Goal: Task Accomplishment & Management: Complete application form

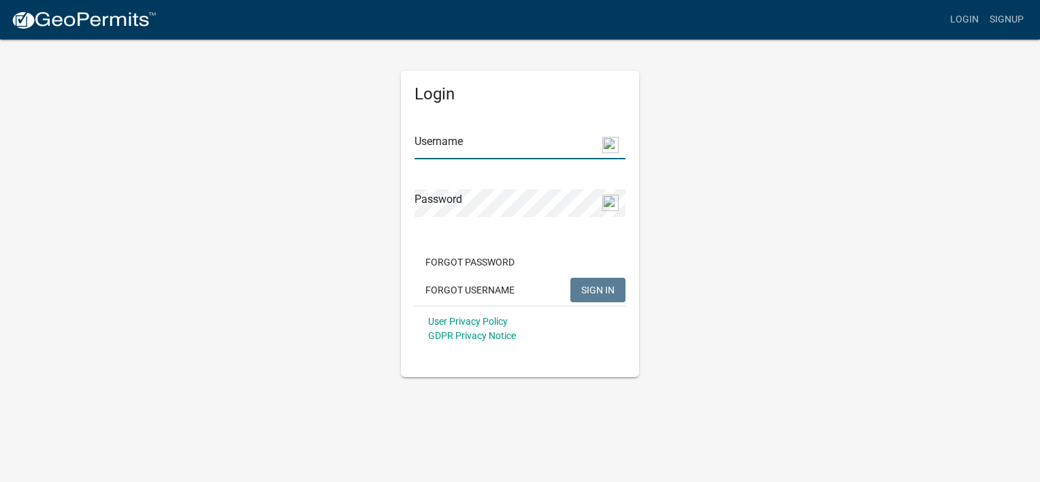
type input "[EMAIL_ADDRESS][DOMAIN_NAME]"
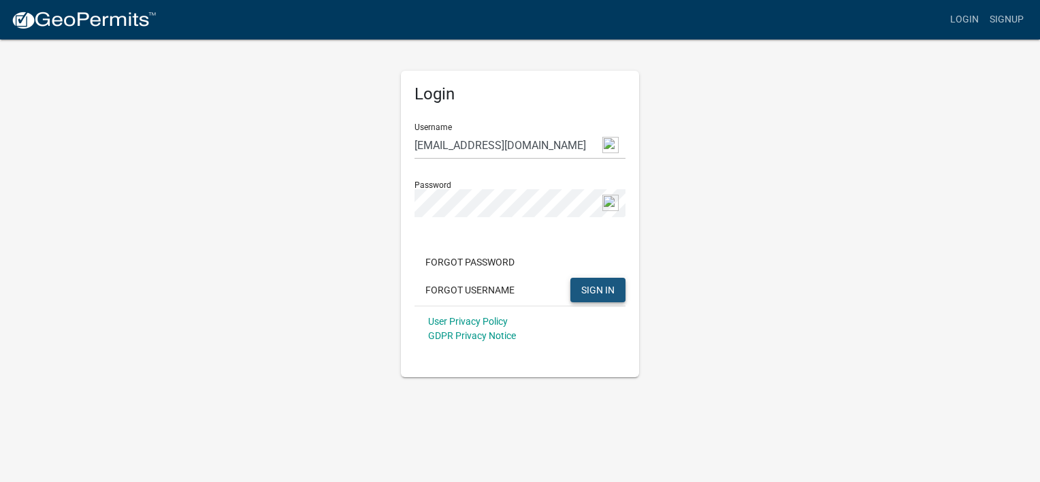
click at [612, 286] on span "SIGN IN" at bounding box center [597, 289] width 33 height 11
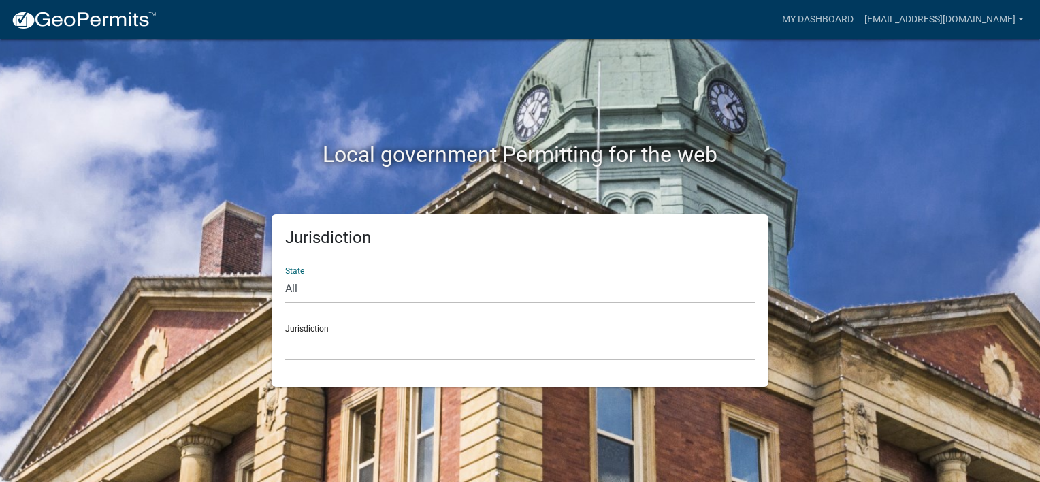
click at [301, 293] on select "All [US_STATE] [US_STATE] [US_STATE] [US_STATE] [US_STATE] [US_STATE] [US_STATE…" at bounding box center [519, 289] width 469 height 28
select select "[US_STATE]"
click at [285, 275] on select "All [US_STATE] [US_STATE] [US_STATE] [US_STATE] [US_STATE] [US_STATE] [US_STATE…" at bounding box center [519, 289] width 469 height 28
click at [308, 345] on select "[GEOGRAPHIC_DATA], [US_STATE][PERSON_NAME][GEOGRAPHIC_DATA], [US_STATE][PERSON_…" at bounding box center [519, 347] width 469 height 28
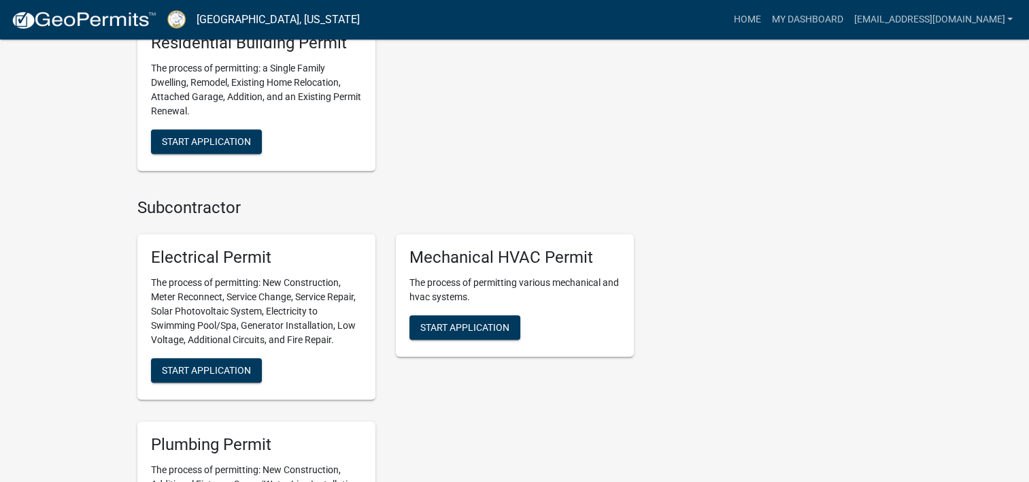
scroll to position [1153, 0]
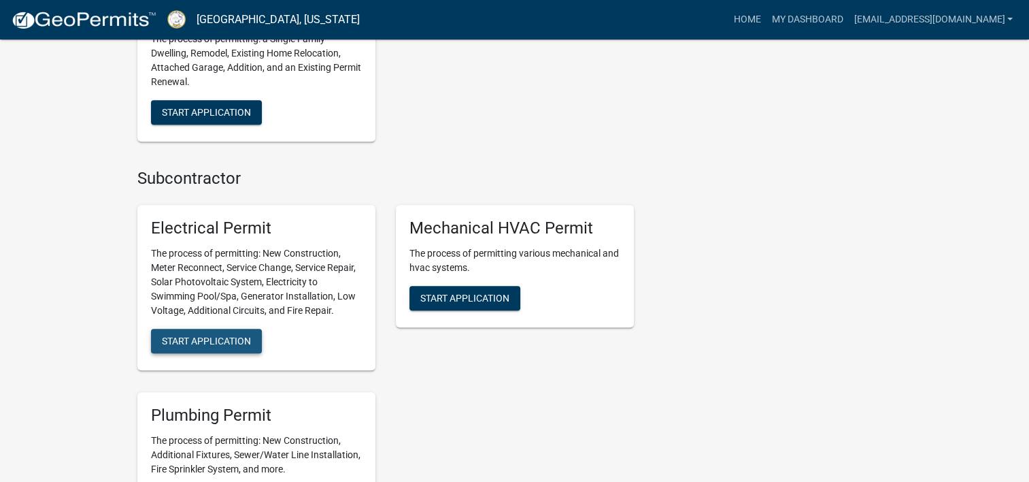
click at [233, 345] on span "Start Application" at bounding box center [206, 340] width 89 height 11
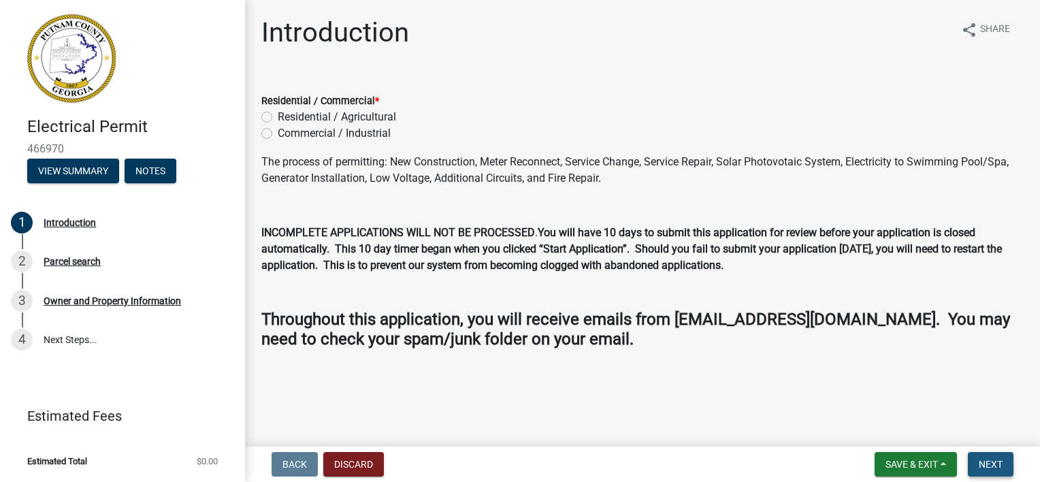
click at [977, 470] on button "Next" at bounding box center [991, 464] width 46 height 24
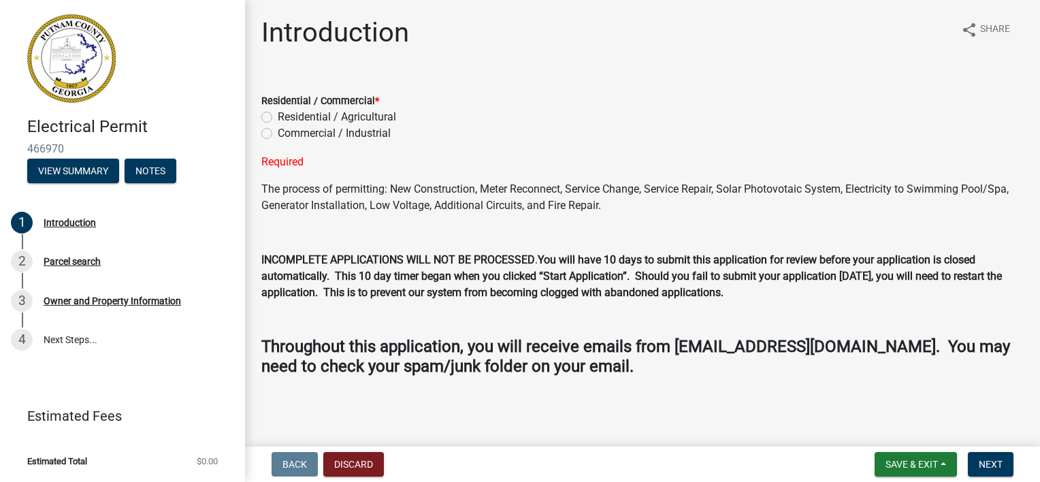
click at [290, 122] on label "Residential / Agricultural" at bounding box center [337, 117] width 118 height 16
click at [286, 118] on input "Residential / Agricultural" at bounding box center [282, 113] width 9 height 9
radio input "true"
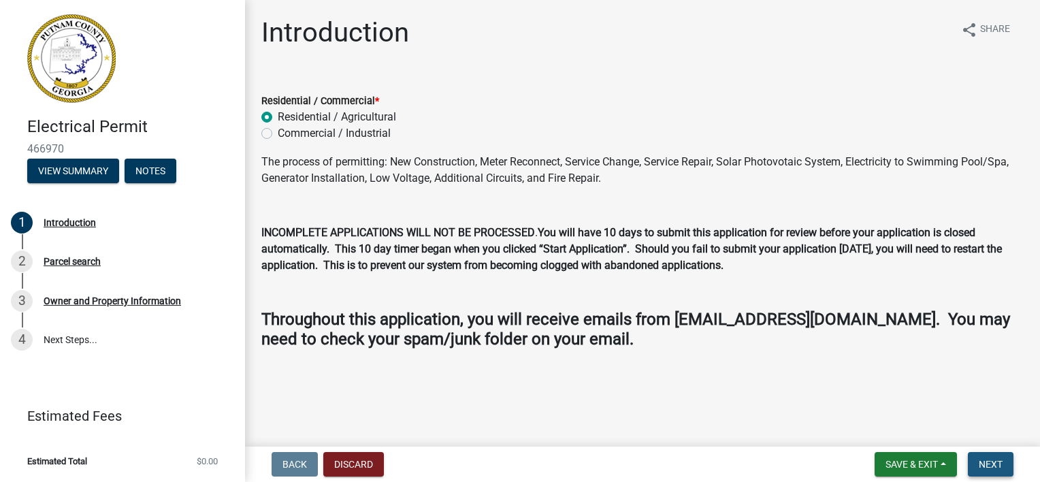
click at [981, 463] on span "Next" at bounding box center [990, 464] width 24 height 11
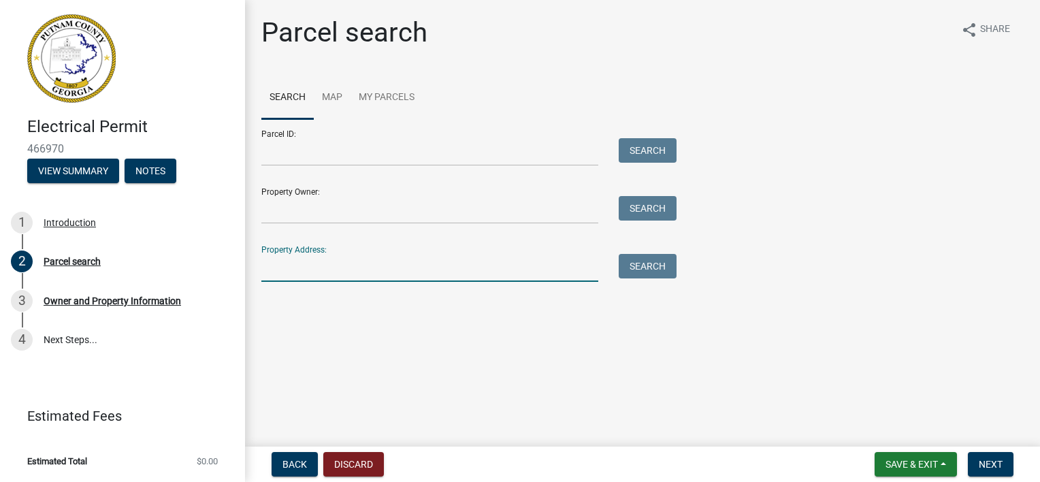
click at [542, 268] on input "Property Address:" at bounding box center [429, 268] width 337 height 28
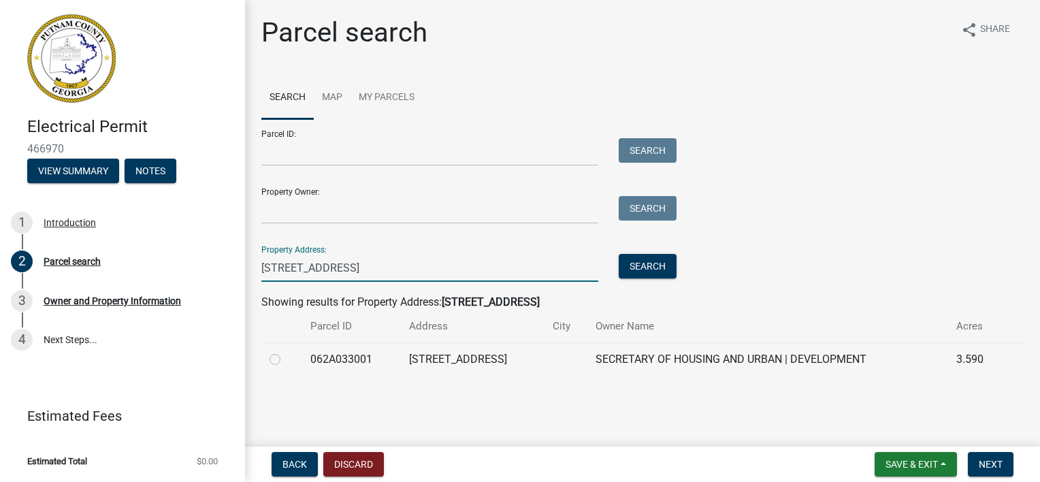
type input "[STREET_ADDRESS]"
click at [482, 359] on td "[STREET_ADDRESS]" at bounding box center [473, 358] width 144 height 33
click at [286, 351] on label at bounding box center [286, 351] width 0 height 0
click at [286, 360] on input "radio" at bounding box center [290, 355] width 9 height 9
radio input "true"
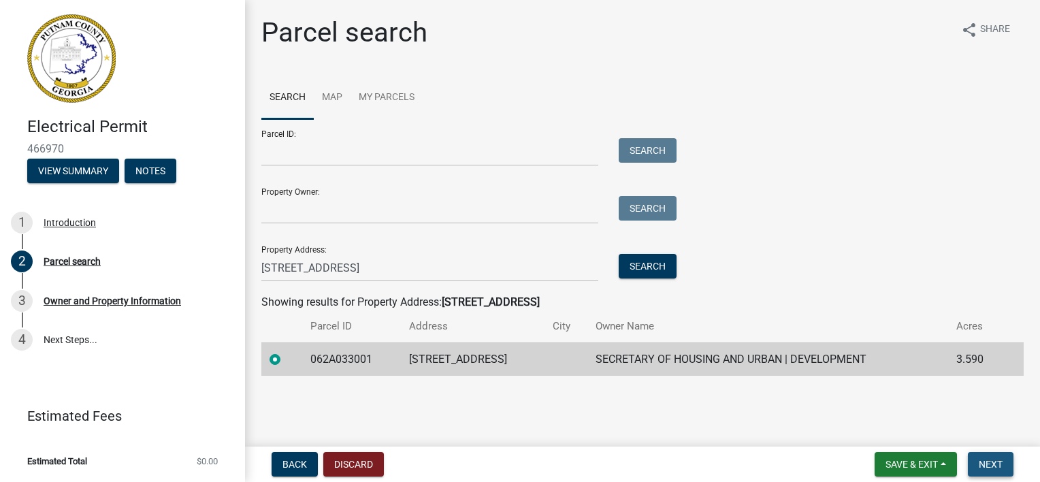
click at [981, 467] on span "Next" at bounding box center [990, 464] width 24 height 11
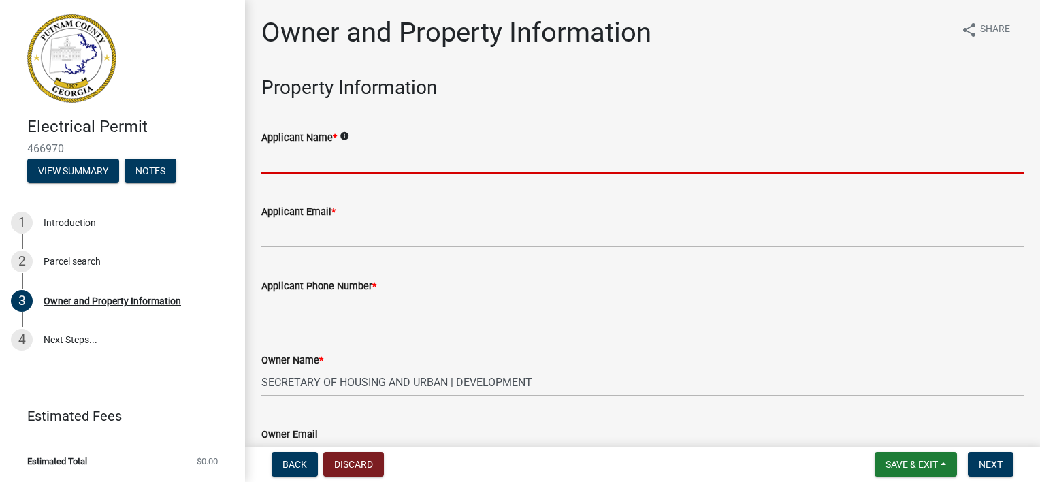
click at [308, 163] on input "Applicant Name *" at bounding box center [642, 160] width 762 height 28
type input "[PERSON_NAME] Electric LLC"
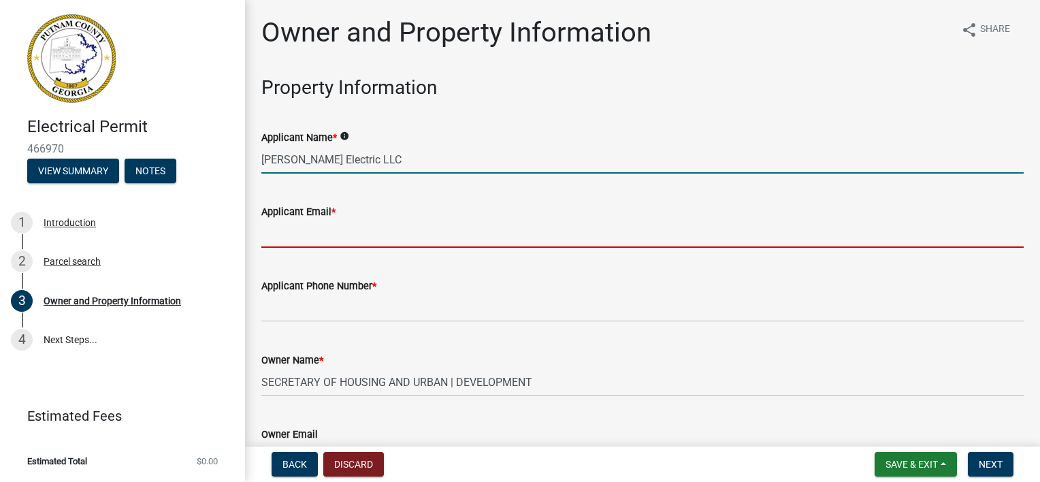
type input "[EMAIL_ADDRESS][DOMAIN_NAME]"
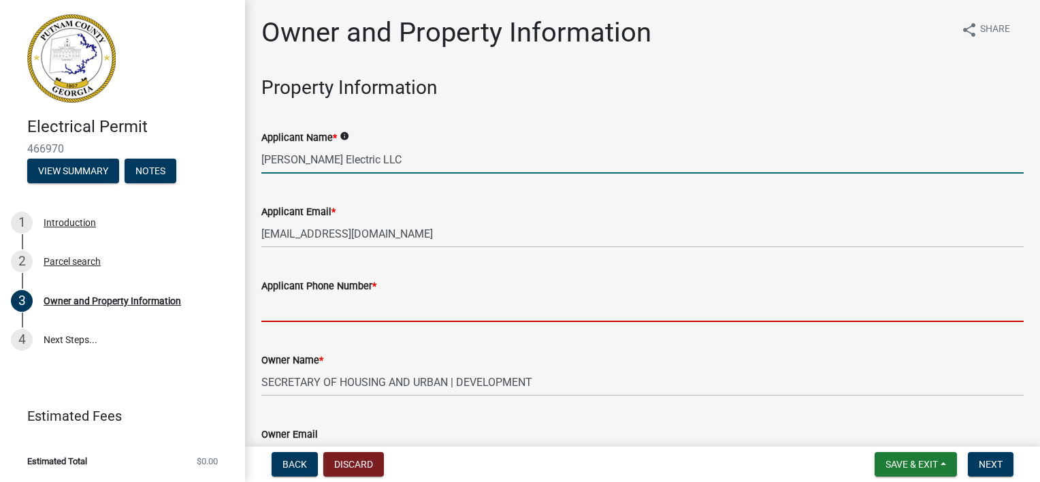
type input "[PHONE_NUMBER]"
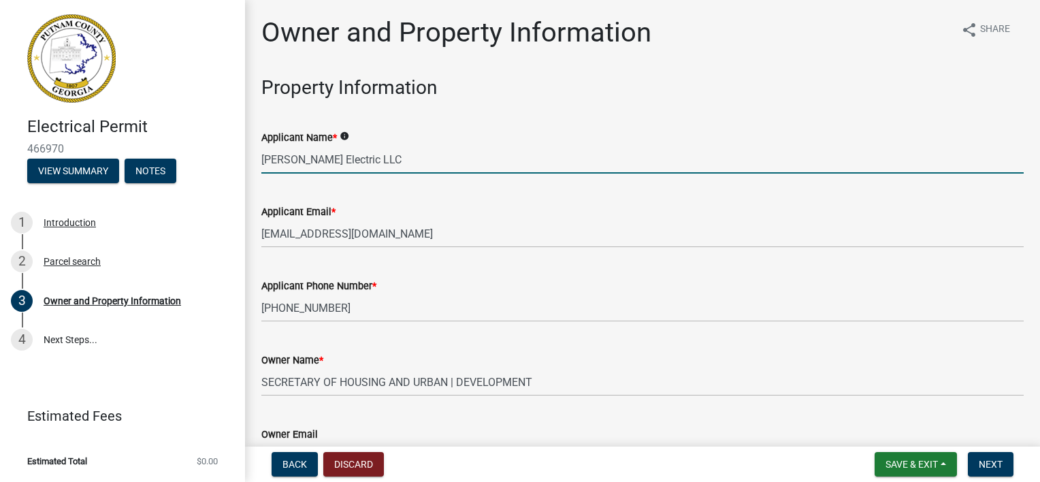
type input "Eatonton"
type input "[STREET_ADDRESS]"
type input "Eatonton"
type input "GA"
type input "31024"
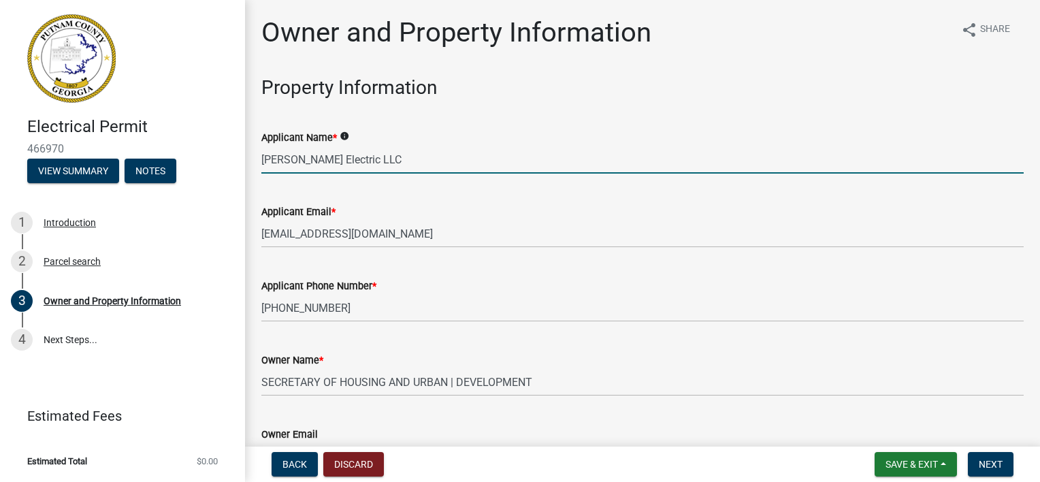
type input "[PERSON_NAME]"
type input "[PHONE_NUMBER]"
type input "[STREET_ADDRESS]"
type input "Eatonton"
type input "Ga"
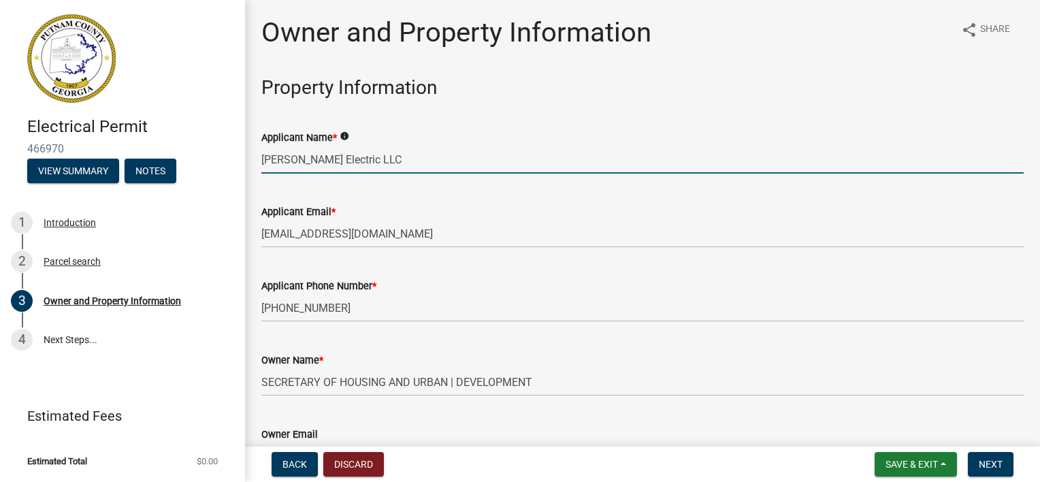
type input "31024"
type input "[EMAIL_ADDRESS][DOMAIN_NAME]"
type input "ER000802"
type input "[DATE]"
type input "20205blr-10"
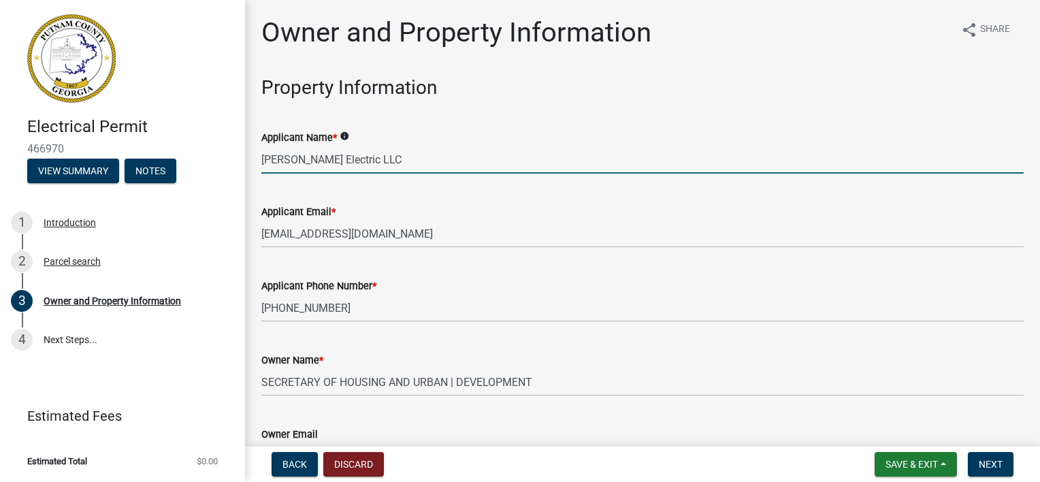
type input "[DATE]"
type input "[PERSON_NAME]"
type input "7064739868"
select select "8"
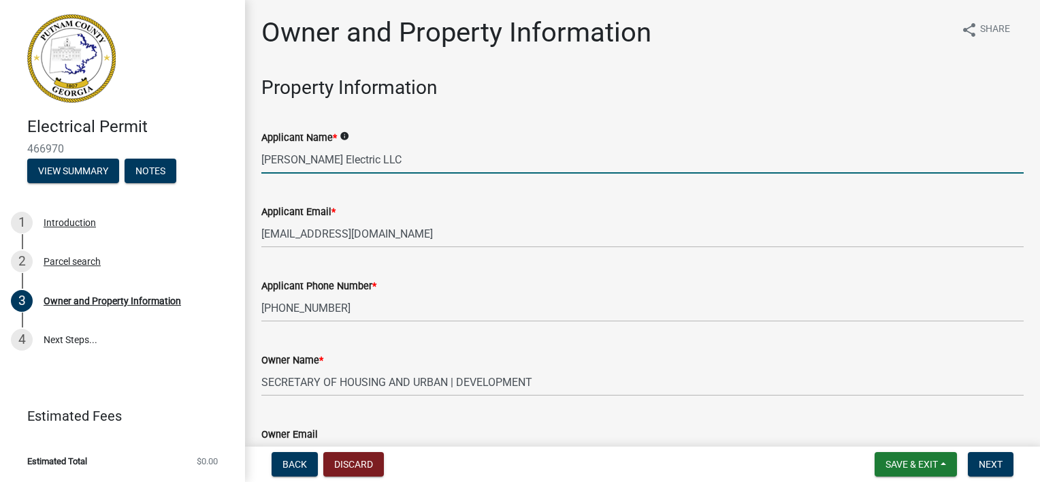
select select "2025"
select select "8"
select select "2025"
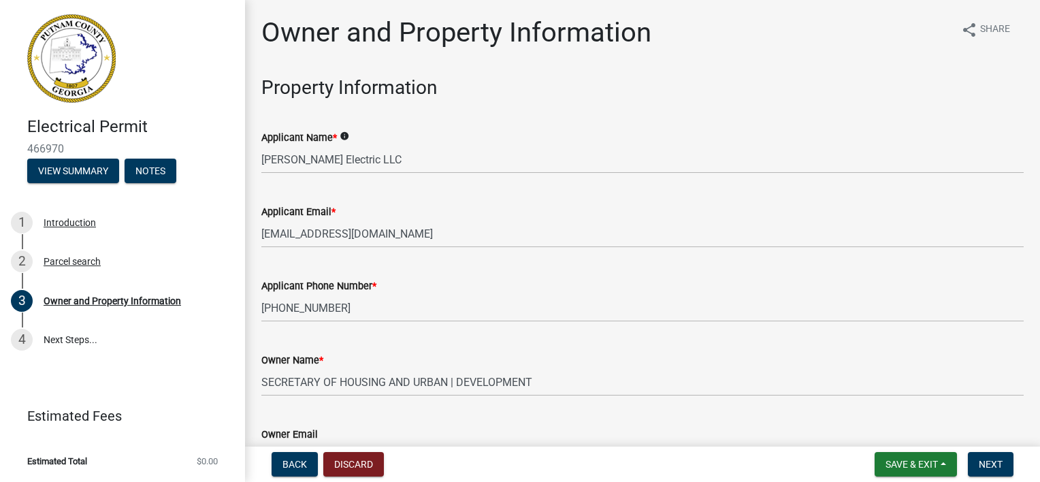
scroll to position [1717, 0]
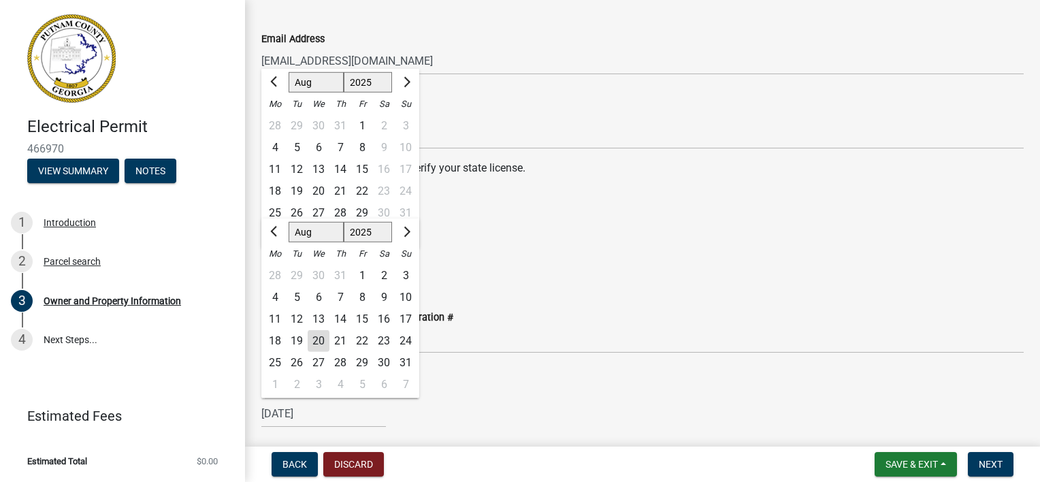
click at [575, 218] on div "State License Expiration Date [DATE] Jan Feb Mar Apr May Jun [DATE] Aug Sep Oct…" at bounding box center [642, 245] width 762 height 63
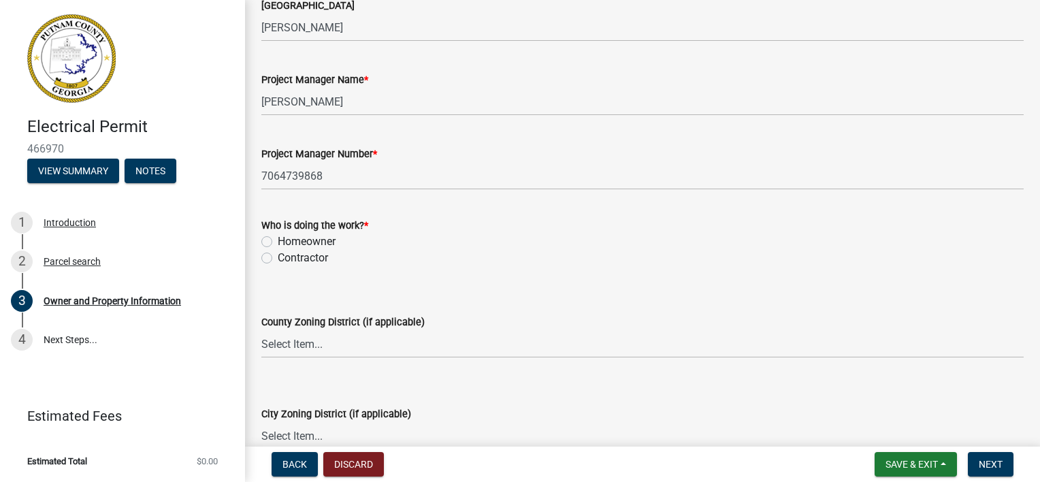
scroll to position [2188, 0]
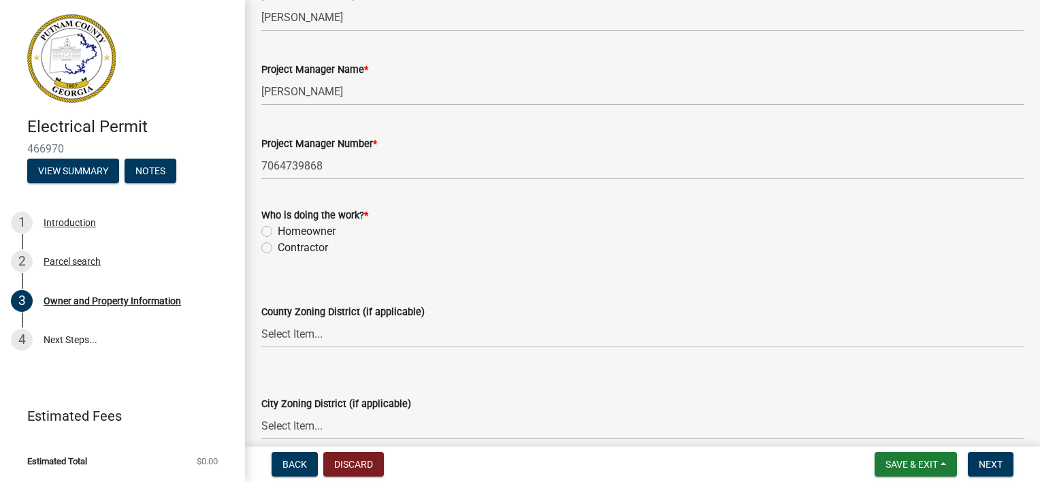
click at [304, 248] on label "Contractor" at bounding box center [303, 247] width 50 height 16
click at [286, 248] on input "Contractor" at bounding box center [282, 243] width 9 height 9
radio input "true"
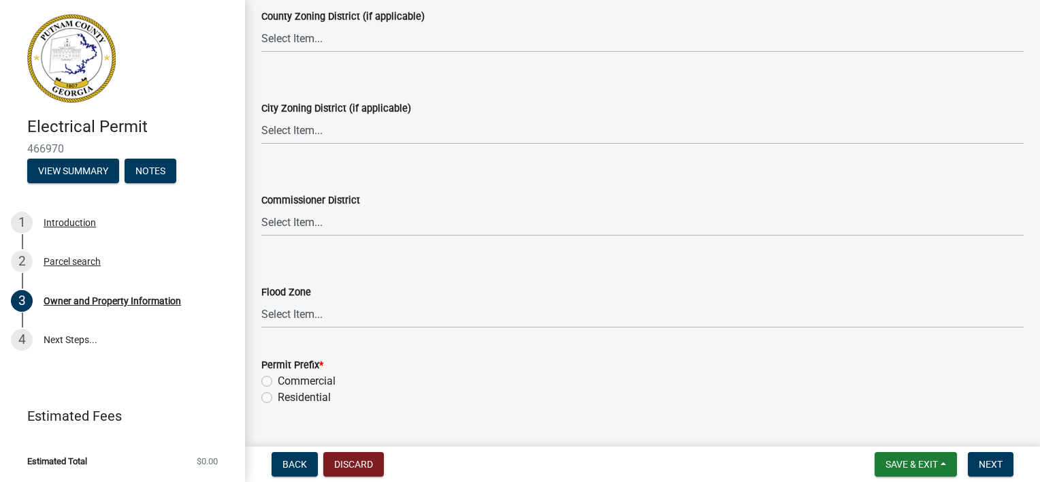
scroll to position [2513, 0]
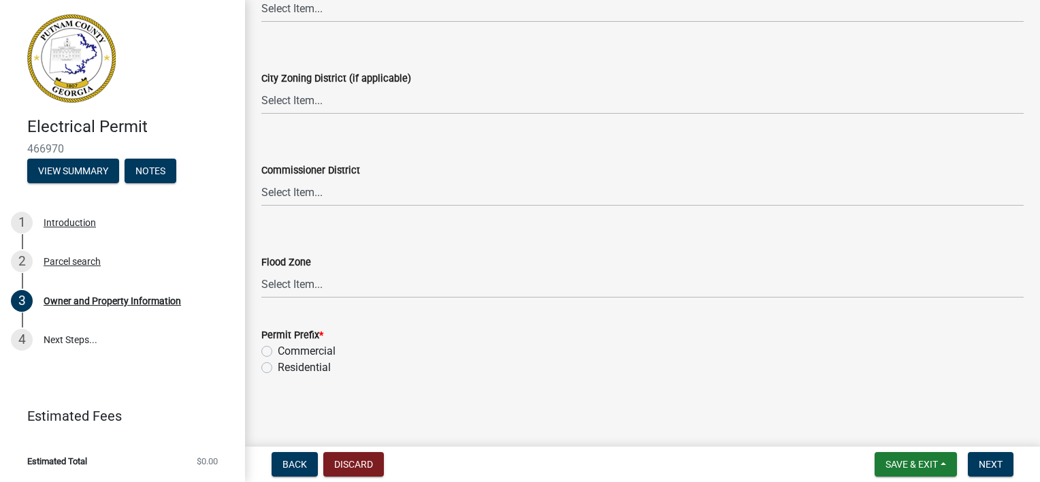
click at [286, 370] on label "Residential" at bounding box center [304, 367] width 53 height 16
click at [286, 368] on input "Residential" at bounding box center [282, 363] width 9 height 9
radio input "true"
click at [978, 459] on span "Next" at bounding box center [990, 464] width 24 height 11
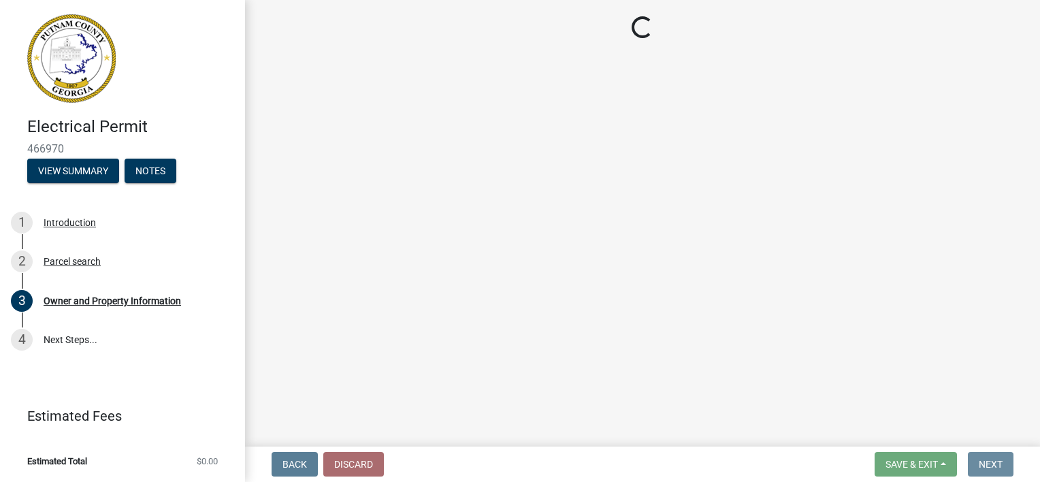
scroll to position [0, 0]
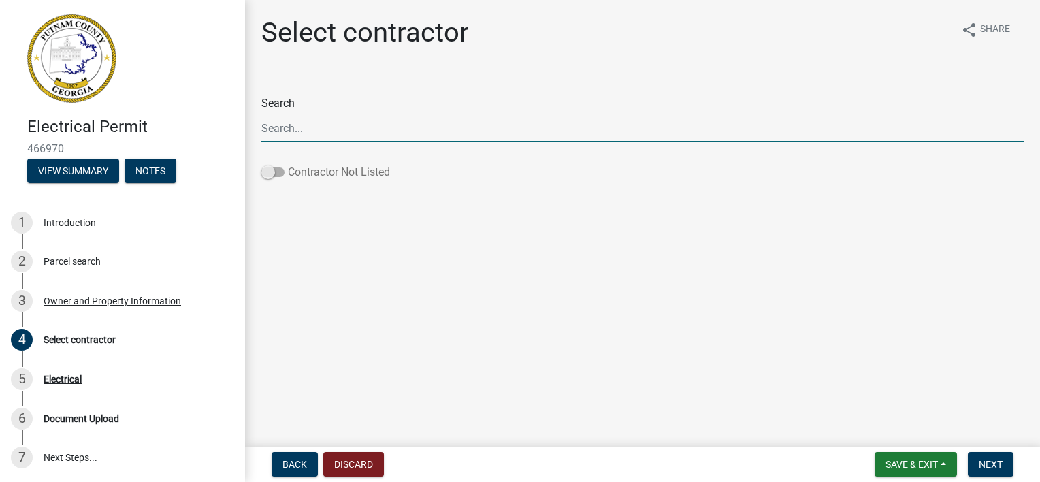
click at [264, 169] on span at bounding box center [272, 172] width 23 height 10
click at [288, 164] on input "Contractor Not Listed" at bounding box center [288, 164] width 0 height 0
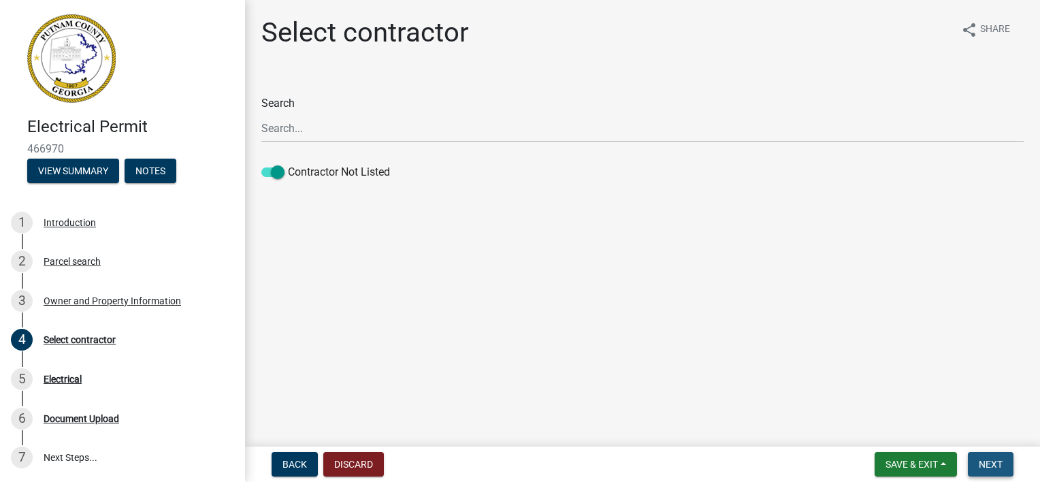
click at [982, 464] on span "Next" at bounding box center [990, 464] width 24 height 11
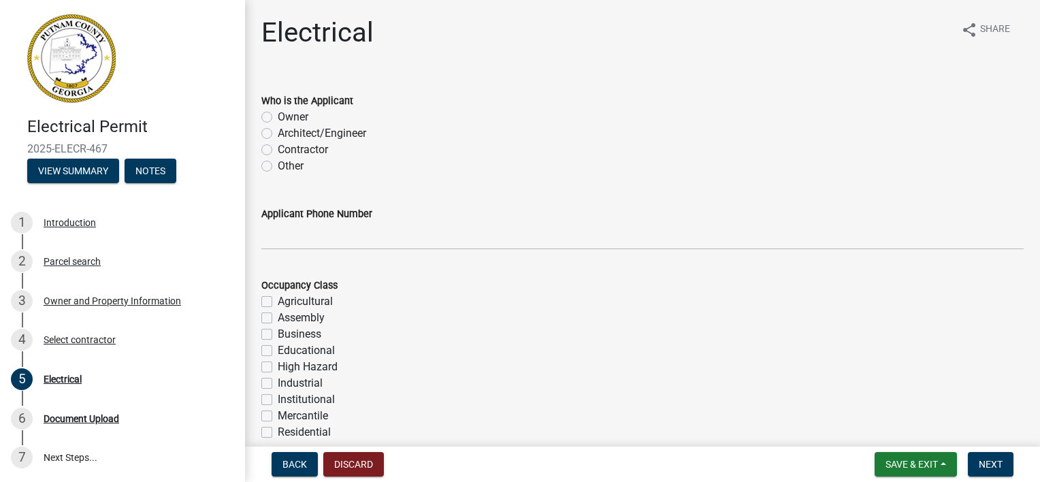
click at [278, 148] on label "Contractor" at bounding box center [303, 150] width 50 height 16
click at [278, 148] on input "Contractor" at bounding box center [282, 146] width 9 height 9
radio input "true"
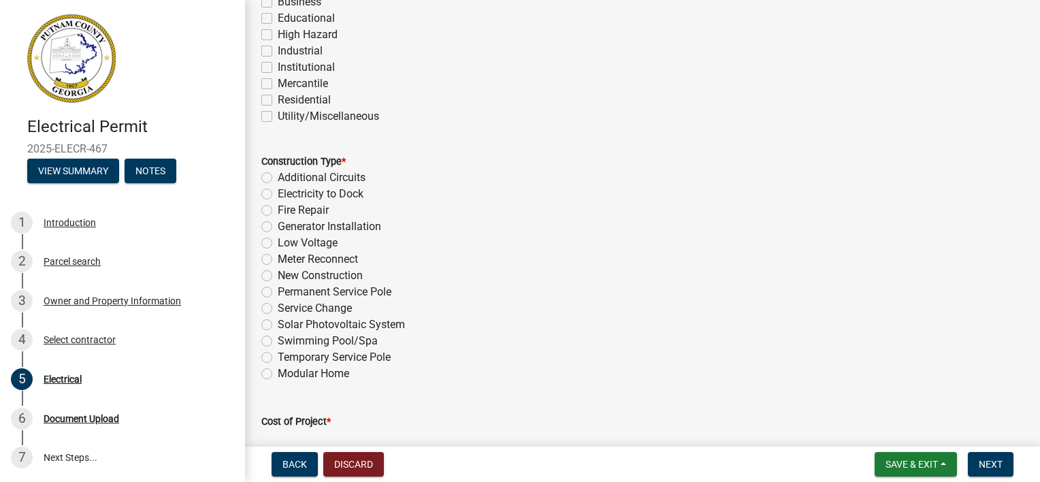
scroll to position [334, 0]
click at [278, 257] on label "Meter Reconnect" at bounding box center [318, 257] width 80 height 16
click at [278, 257] on input "Meter Reconnect" at bounding box center [282, 253] width 9 height 9
radio input "true"
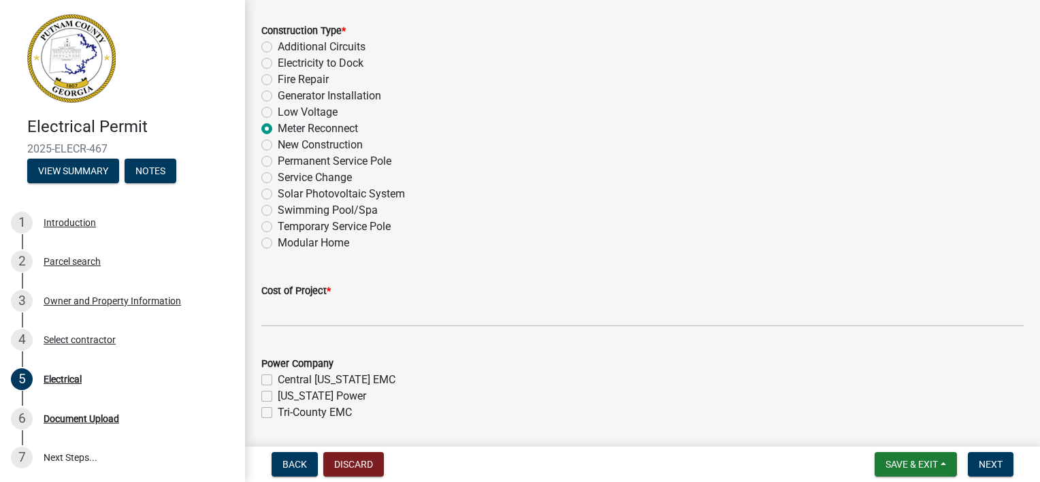
scroll to position [465, 0]
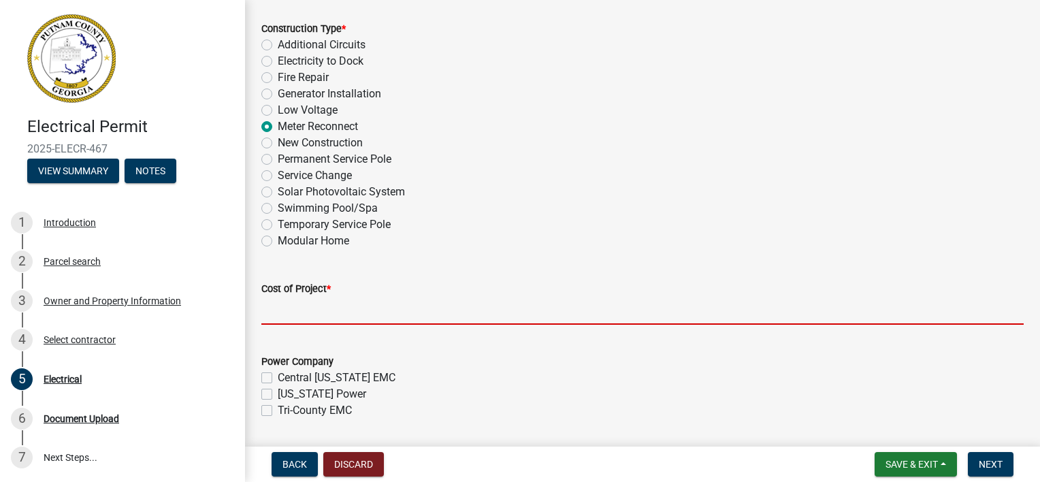
click at [408, 308] on input "text" at bounding box center [642, 311] width 762 height 28
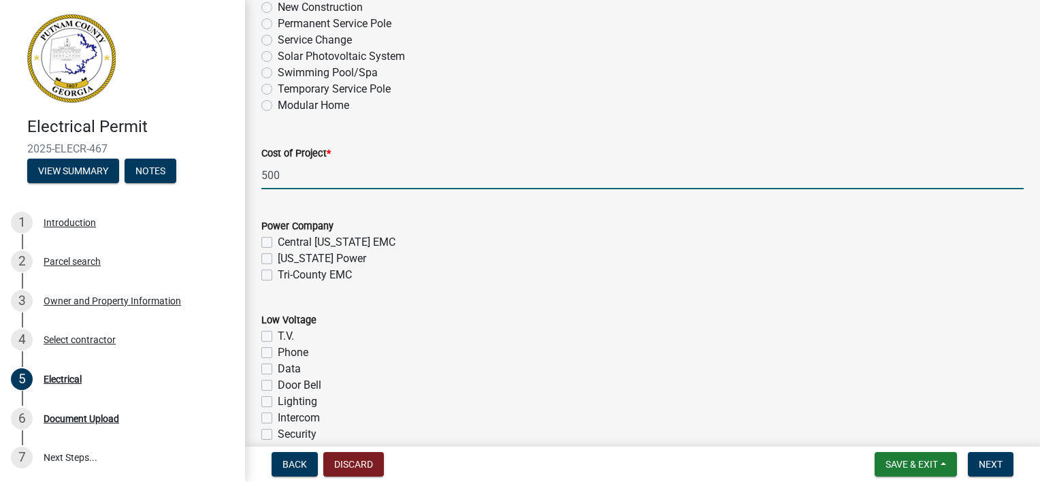
scroll to position [601, 0]
type input "500"
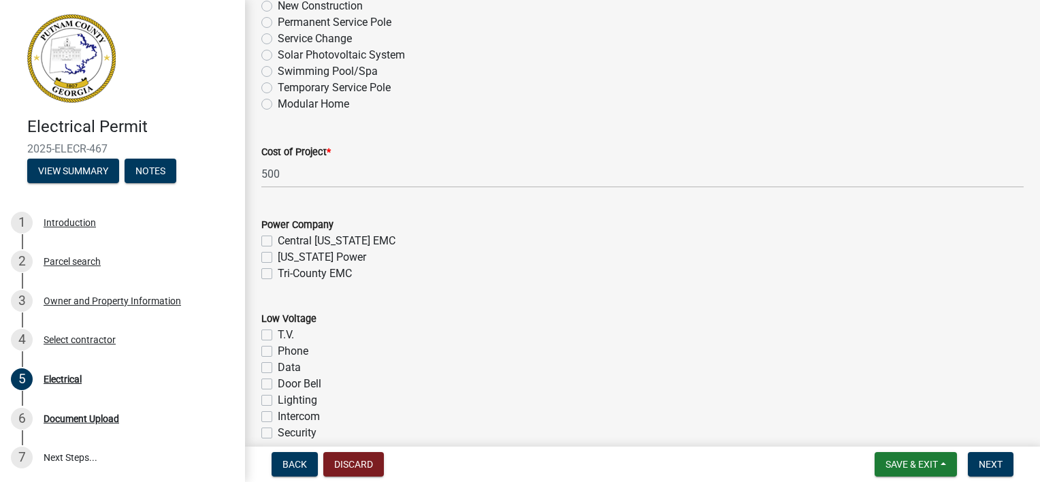
click at [278, 274] on label "Tri-County EMC" at bounding box center [315, 273] width 74 height 16
click at [278, 274] on input "Tri-County EMC" at bounding box center [282, 269] width 9 height 9
checkbox input "true"
checkbox input "false"
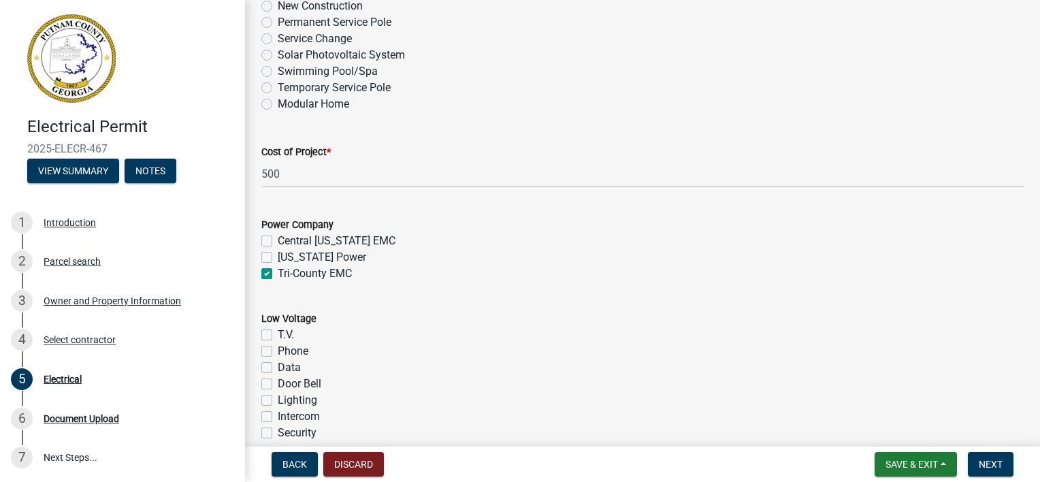
checkbox input "true"
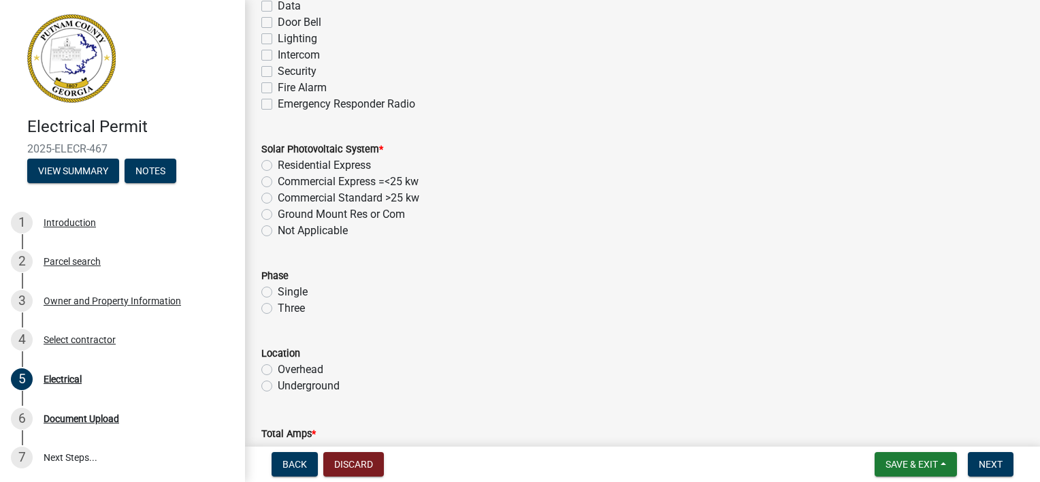
scroll to position [997, 0]
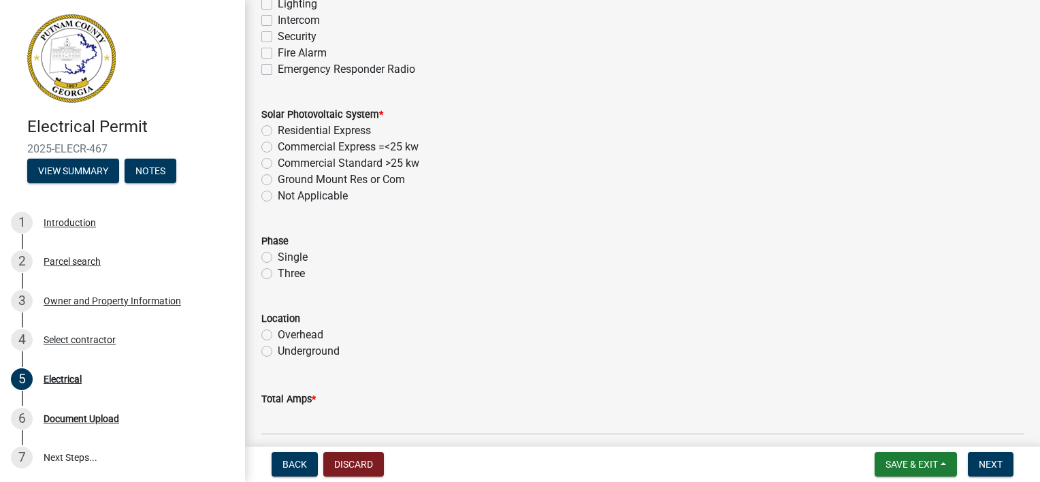
click at [278, 336] on label "Overhead" at bounding box center [301, 335] width 46 height 16
click at [278, 335] on input "Overhead" at bounding box center [282, 331] width 9 height 9
radio input "true"
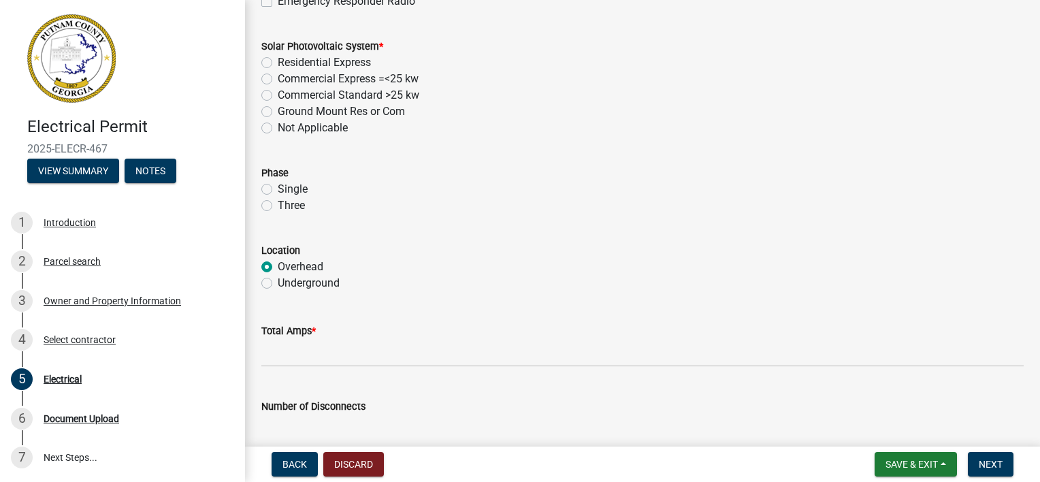
scroll to position [1080, 0]
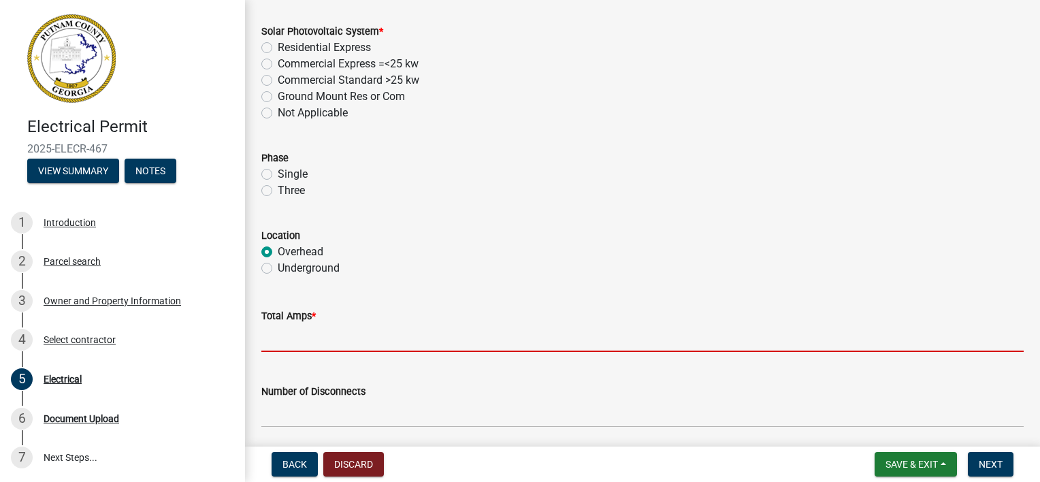
click at [283, 340] on input "text" at bounding box center [642, 338] width 762 height 28
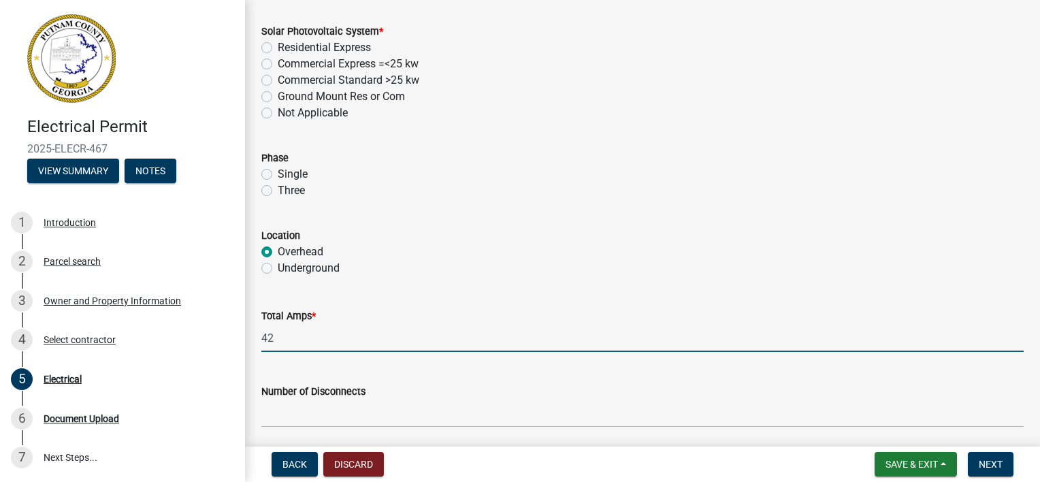
type input "4"
type input "200"
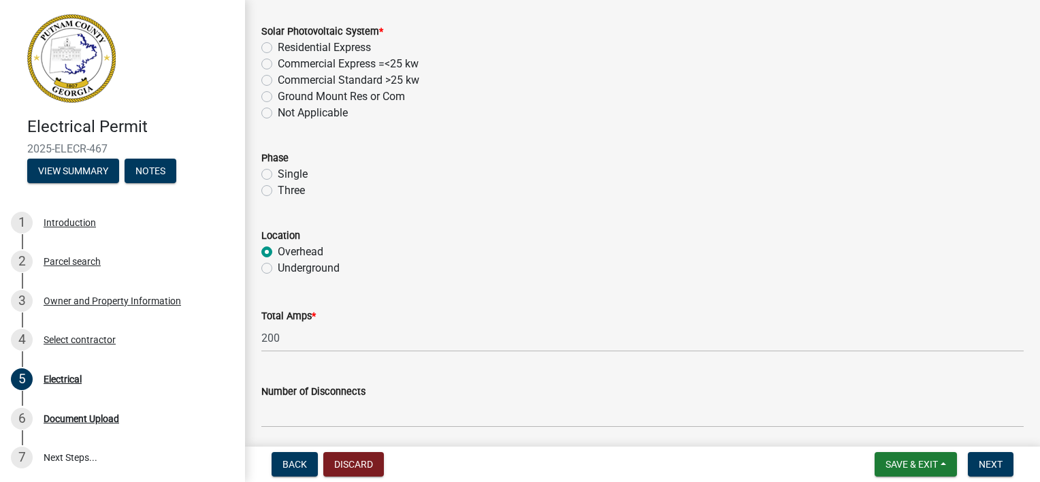
click at [531, 359] on wm-data-entity-input "Total Amps * 200" at bounding box center [642, 326] width 762 height 76
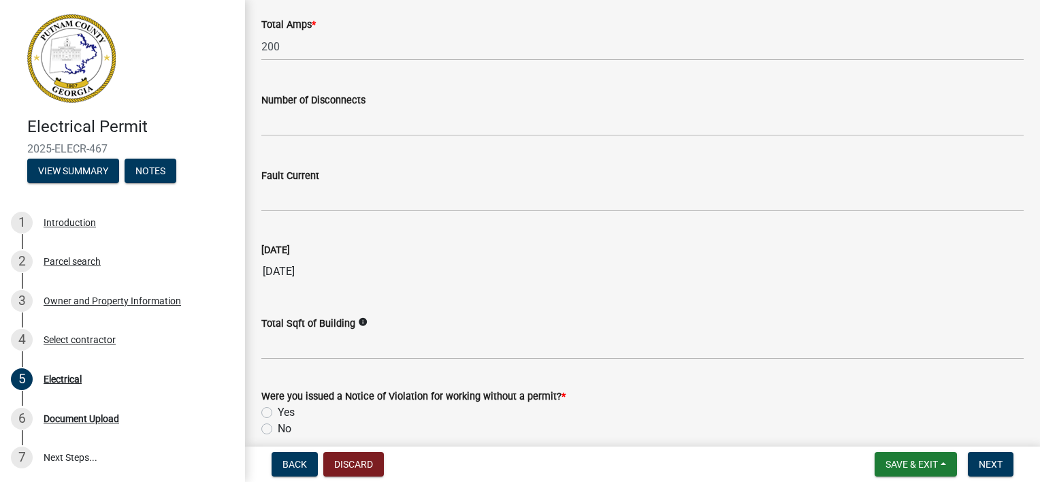
scroll to position [1432, 0]
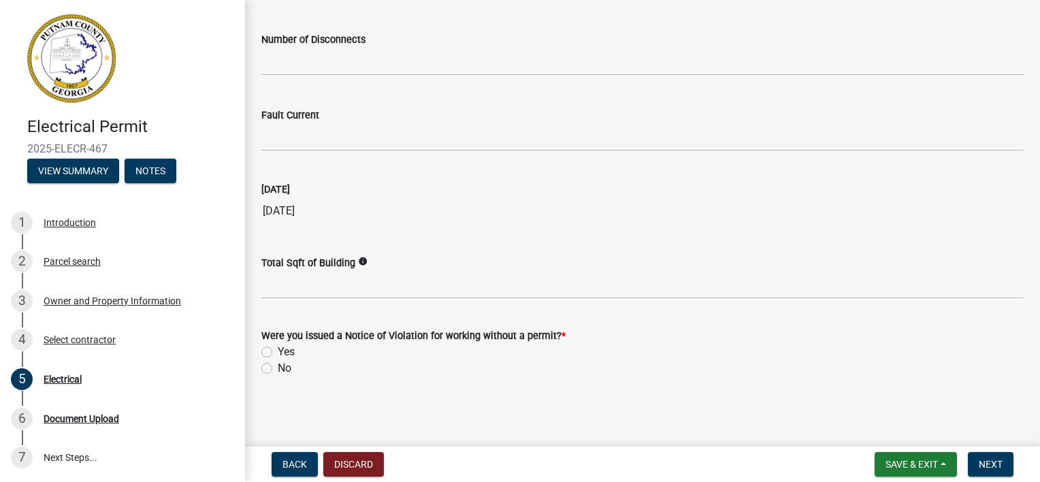
click at [277, 367] on div "No" at bounding box center [642, 368] width 762 height 16
click at [278, 366] on label "No" at bounding box center [285, 368] width 14 height 16
click at [278, 366] on input "No" at bounding box center [282, 364] width 9 height 9
radio input "true"
click at [991, 469] on button "Next" at bounding box center [991, 464] width 46 height 24
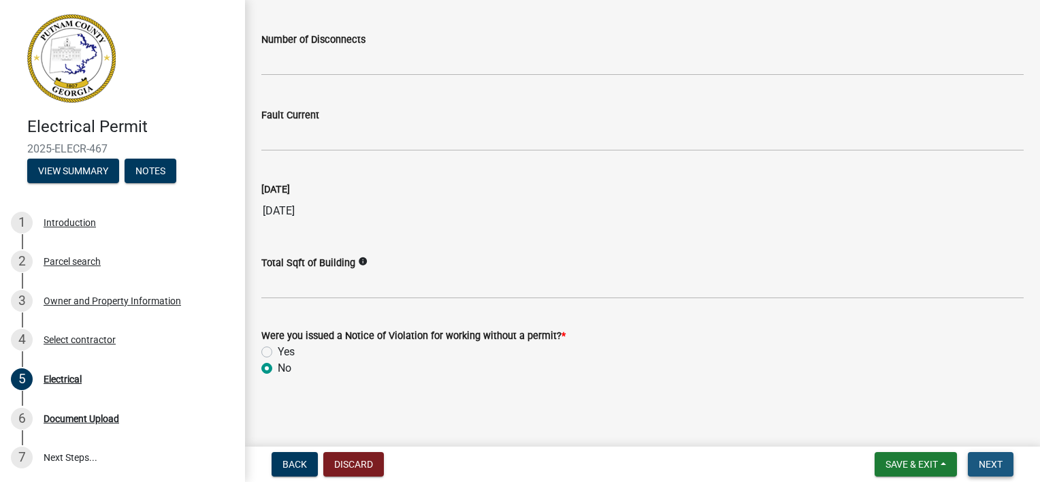
scroll to position [1459, 0]
click at [989, 462] on span "Next" at bounding box center [990, 464] width 24 height 11
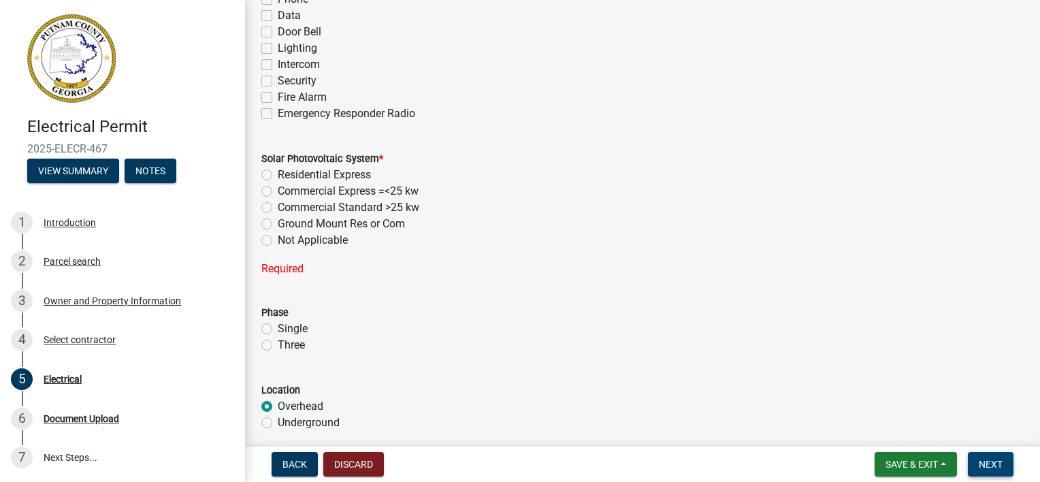
scroll to position [907, 0]
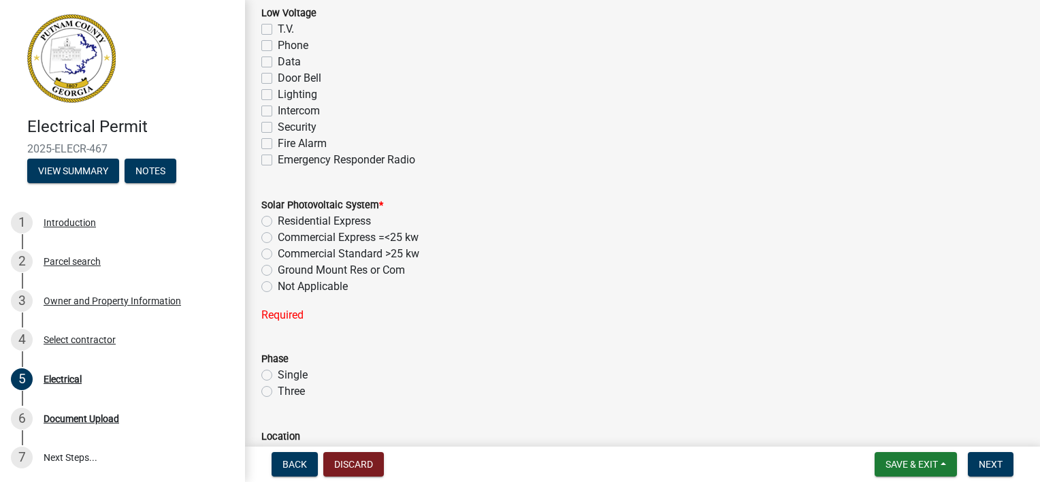
click at [278, 288] on label "Not Applicable" at bounding box center [313, 286] width 70 height 16
click at [278, 287] on input "Not Applicable" at bounding box center [282, 282] width 9 height 9
radio input "true"
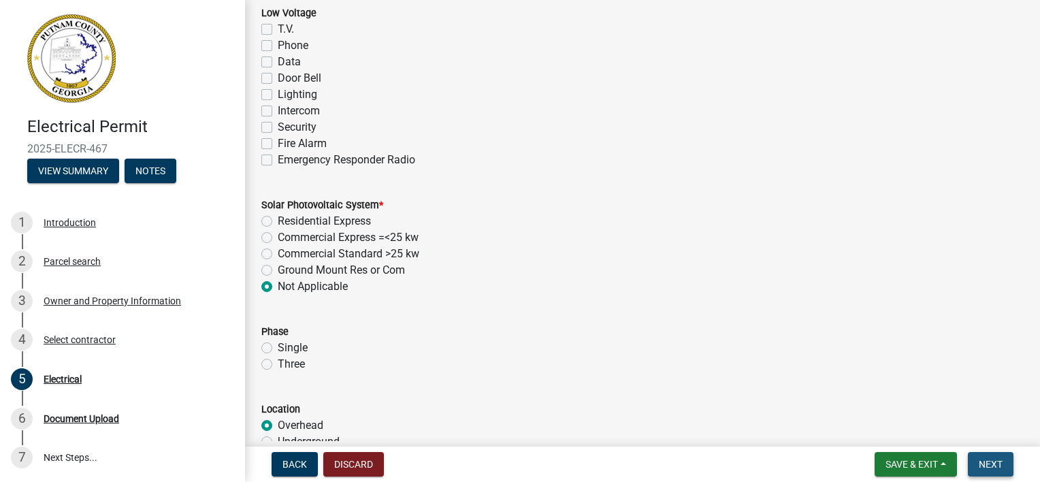
click at [993, 460] on span "Next" at bounding box center [990, 464] width 24 height 11
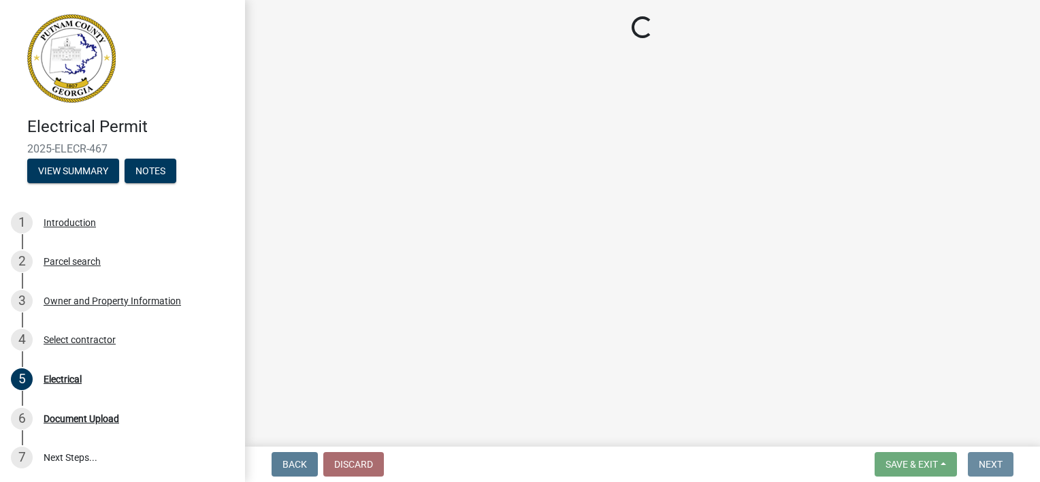
scroll to position [0, 0]
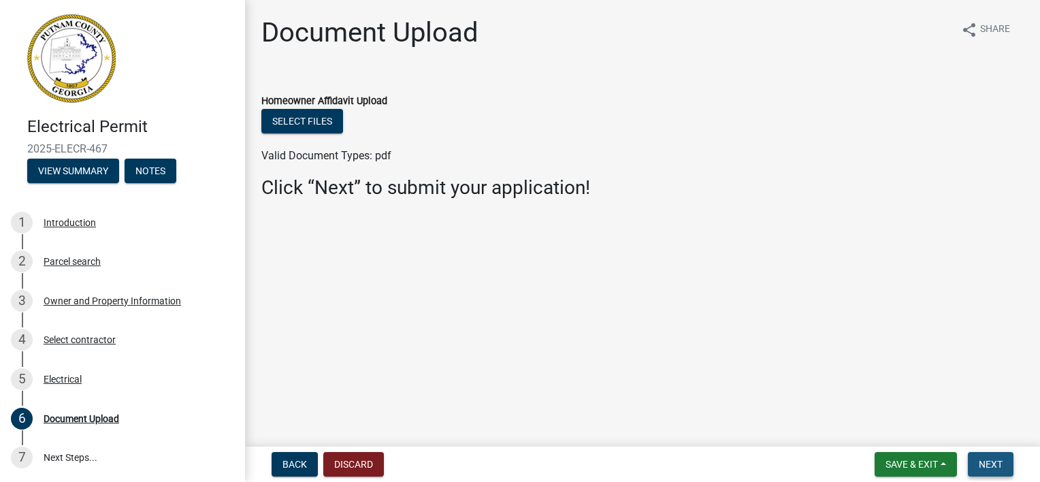
click at [993, 460] on span "Next" at bounding box center [990, 464] width 24 height 11
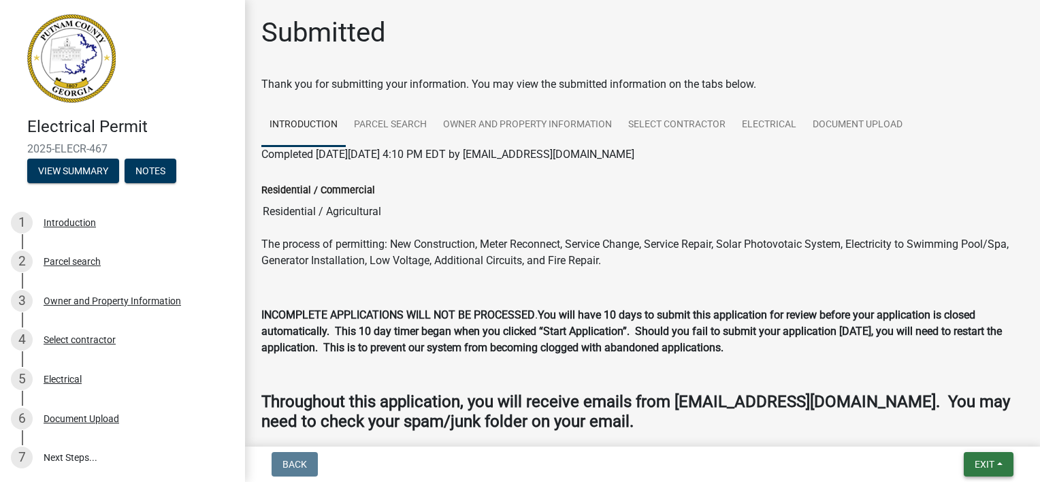
click at [1000, 466] on button "Exit" at bounding box center [988, 464] width 50 height 24
click at [932, 427] on button "Save & Exit" at bounding box center [959, 428] width 109 height 33
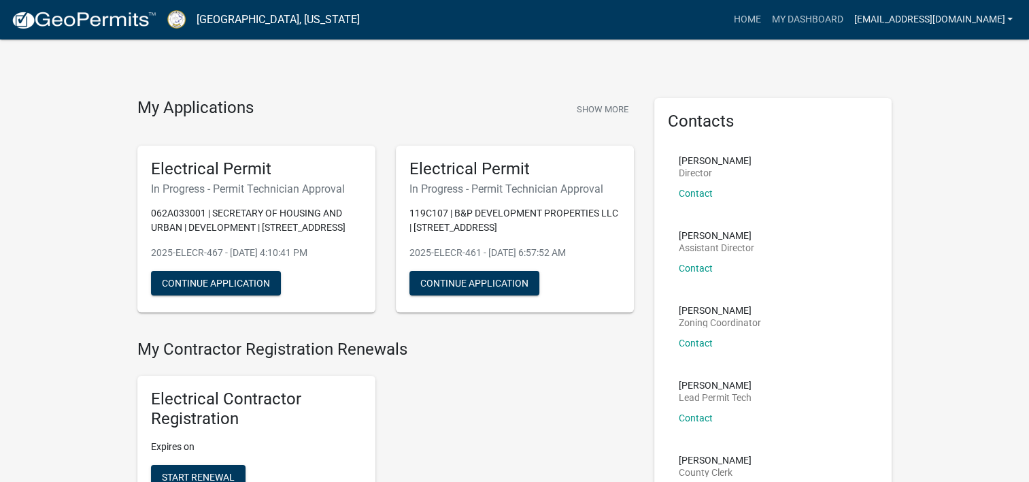
click at [1010, 18] on link "[EMAIL_ADDRESS][DOMAIN_NAME]" at bounding box center [933, 20] width 170 height 26
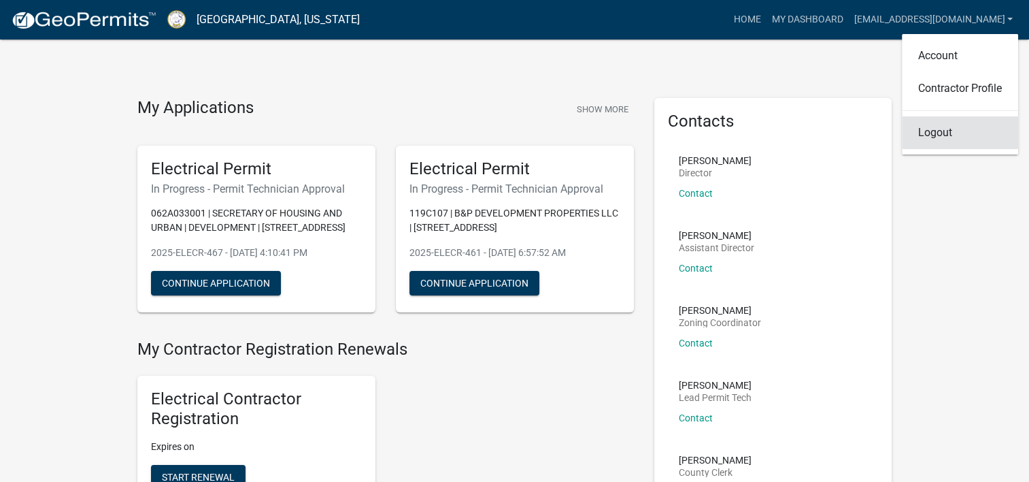
click at [942, 133] on link "Logout" at bounding box center [960, 132] width 116 height 33
